Goal: Find specific page/section: Find specific page/section

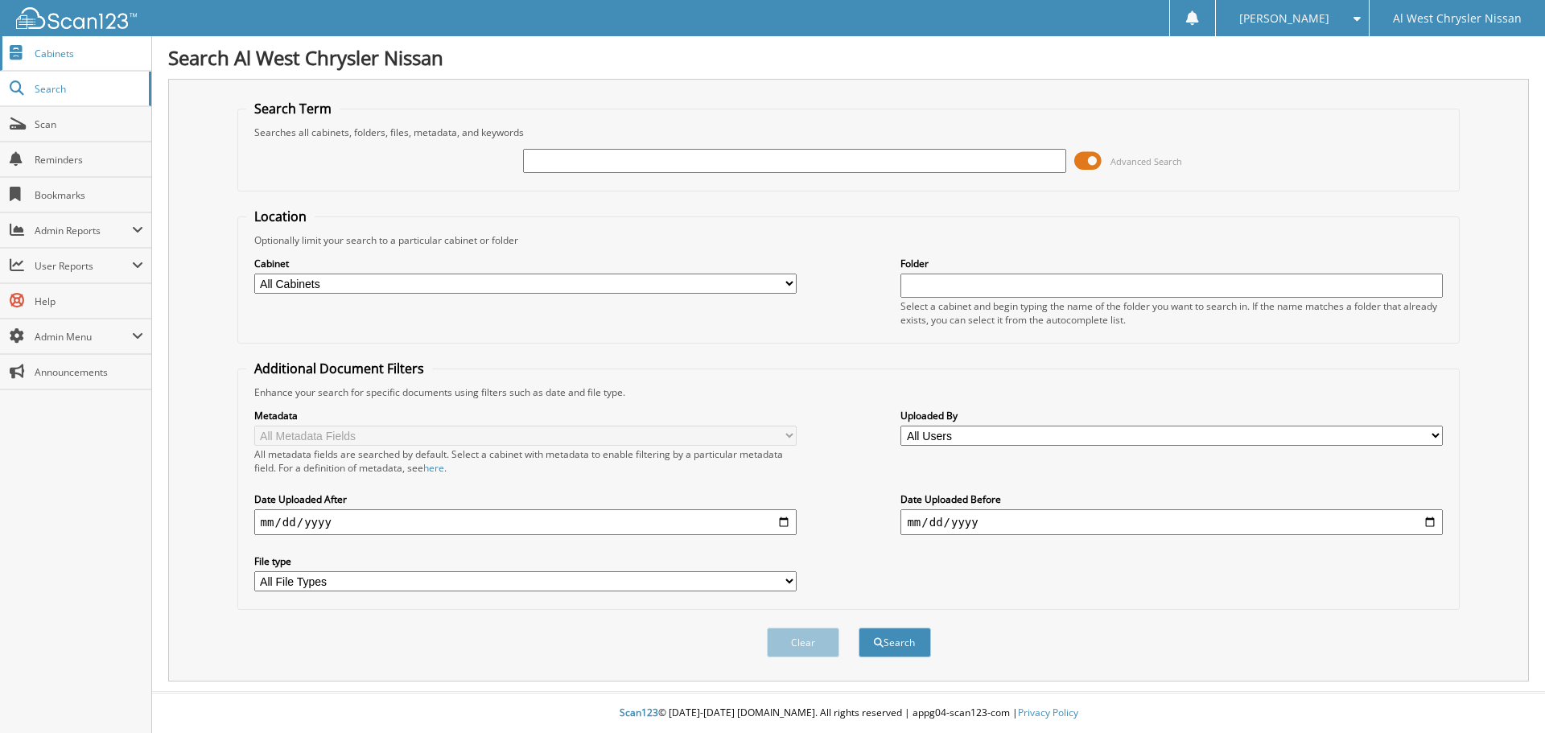
click at [62, 52] on span "Cabinets" at bounding box center [89, 54] width 109 height 14
type input "[PERSON_NAME]"
click at [613, 275] on select "All Cabinets ACCOUNTS PAYABLE ARCHIVE REPAIR ORDERS BANK RECS CAR DEAL JACKETS …" at bounding box center [525, 284] width 542 height 20
select select "34203"
click at [254, 274] on select "All Cabinets ACCOUNTS PAYABLE ARCHIVE REPAIR ORDERS BANK RECS CAR DEAL JACKETS …" at bounding box center [525, 284] width 542 height 20
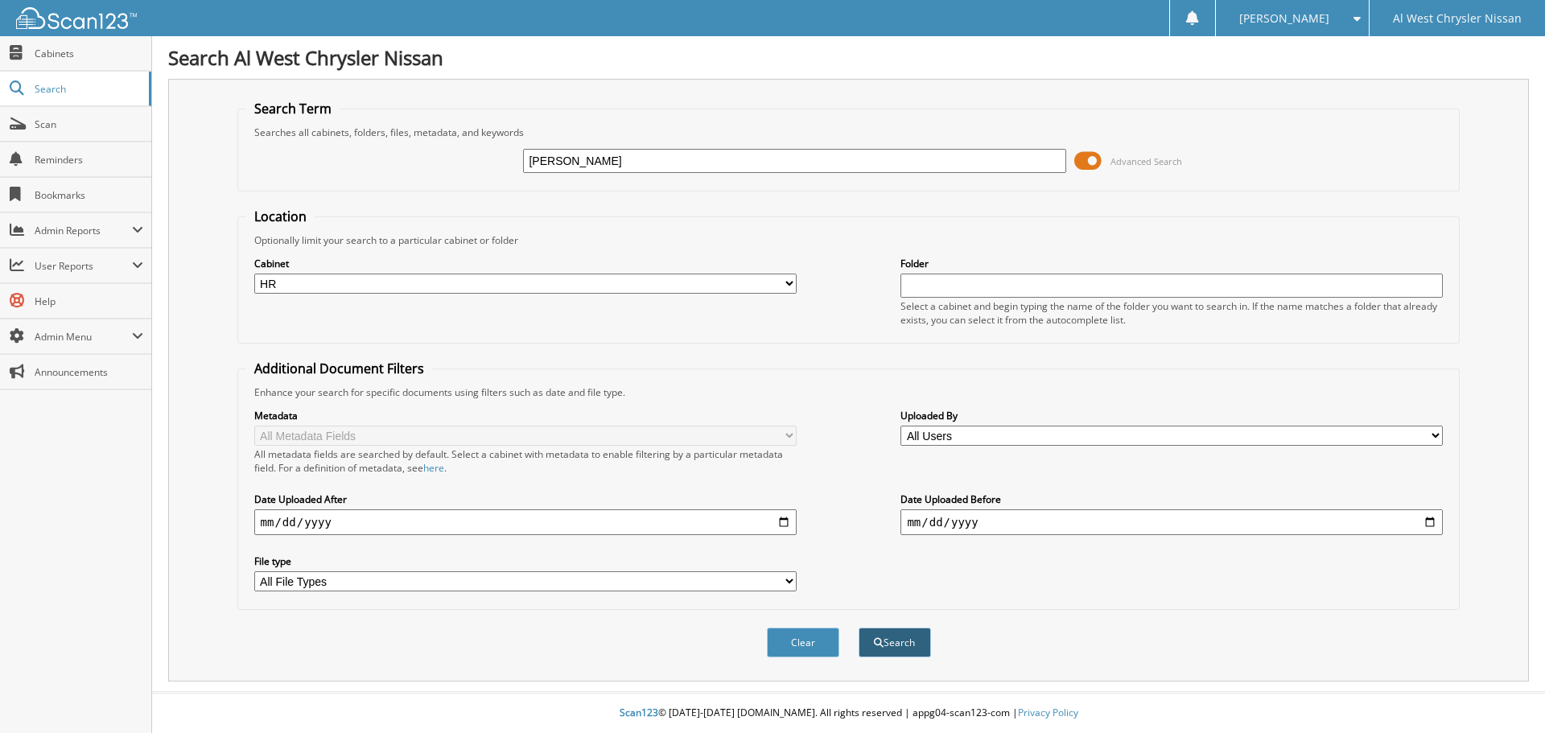
click at [887, 636] on button "Search" at bounding box center [895, 643] width 72 height 30
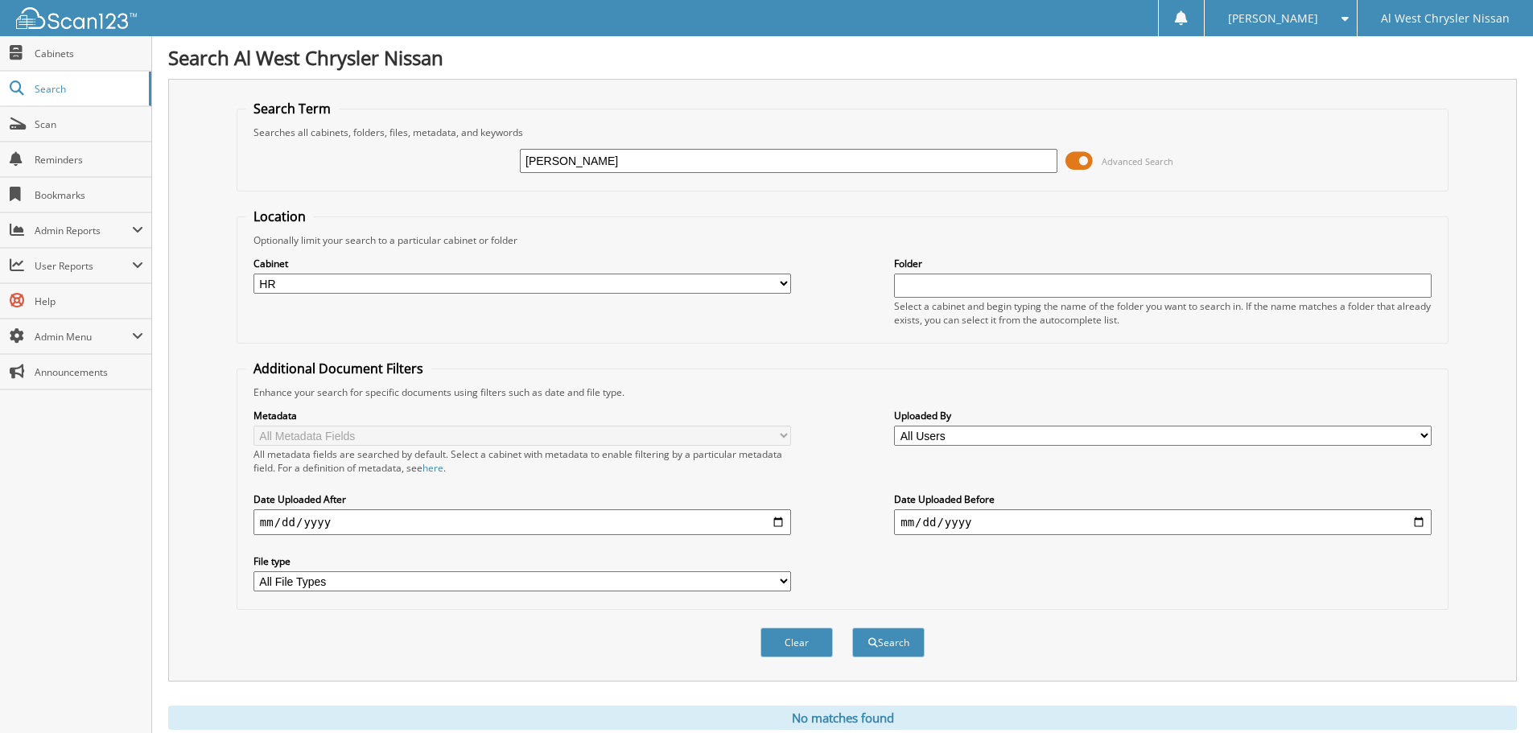
drag, startPoint x: 639, startPoint y: 161, endPoint x: 315, endPoint y: 127, distance: 325.3
click at [315, 127] on fieldset "Search Term Searches all cabinets, folders, files, metadata, and keywords SHEA …" at bounding box center [843, 146] width 1212 height 92
type input "EMORY"
click at [891, 649] on button "Search" at bounding box center [888, 643] width 72 height 30
click at [62, 118] on span "Scan" at bounding box center [89, 125] width 109 height 14
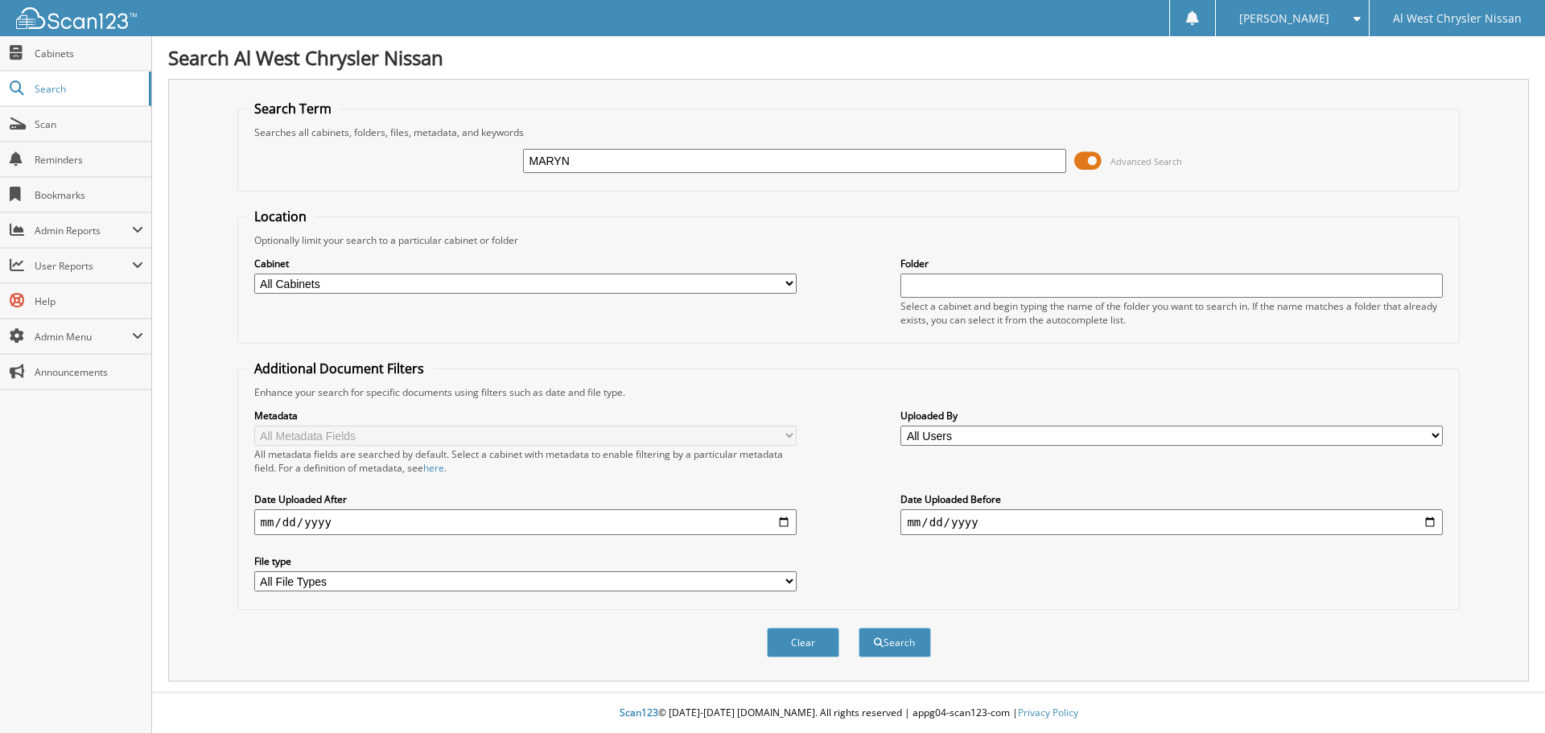
type input "MARYN"
click at [509, 290] on select "All Cabinets ACCOUNTS PAYABLE ARCHIVE REPAIR ORDERS BANK RECS CAR DEAL JACKETS …" at bounding box center [525, 284] width 542 height 20
select select "34203"
click at [254, 274] on select "All Cabinets ACCOUNTS PAYABLE ARCHIVE REPAIR ORDERS BANK RECS CAR DEAL JACKETS …" at bounding box center [525, 284] width 542 height 20
click at [885, 636] on button "Search" at bounding box center [895, 643] width 72 height 30
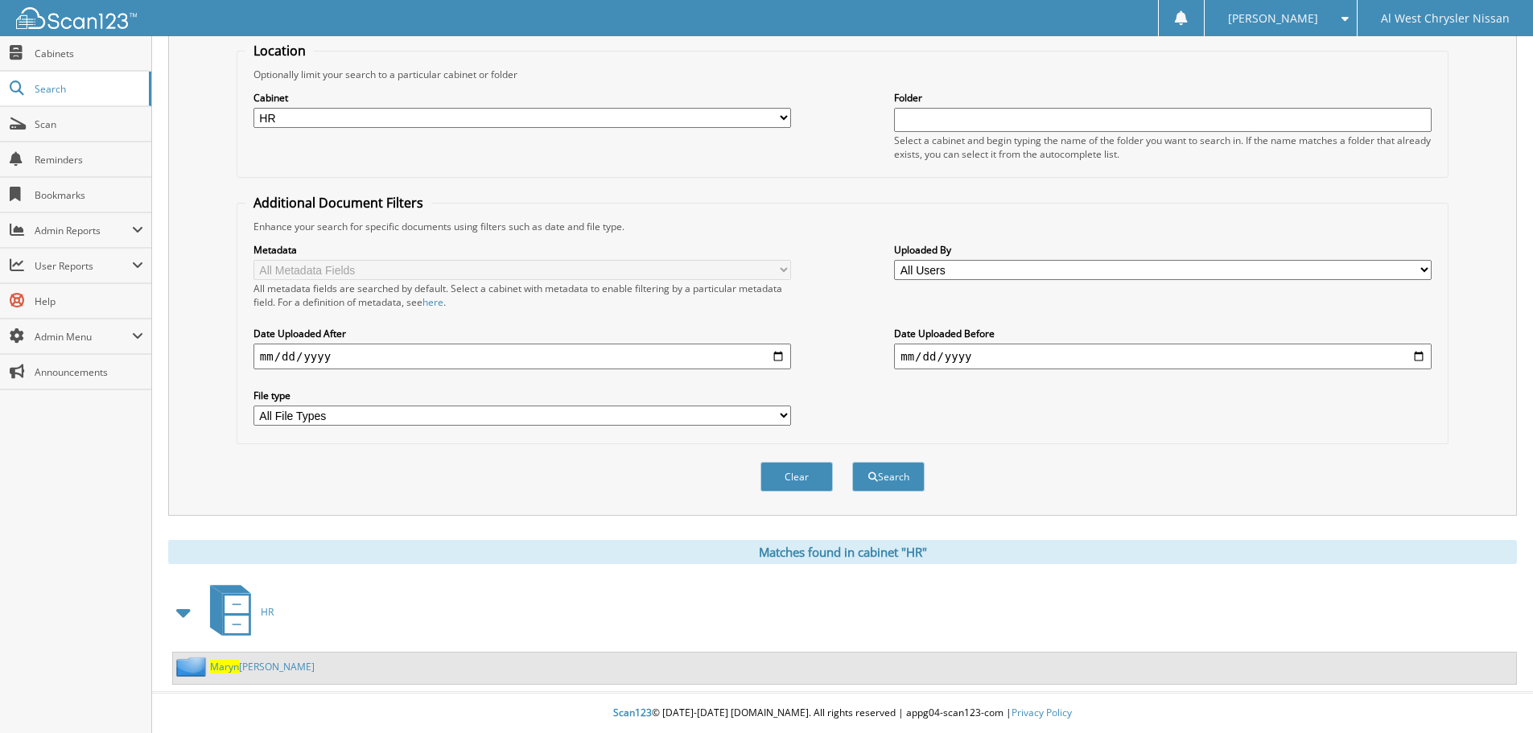
scroll to position [167, 0]
